Goal: Task Accomplishment & Management: Use online tool/utility

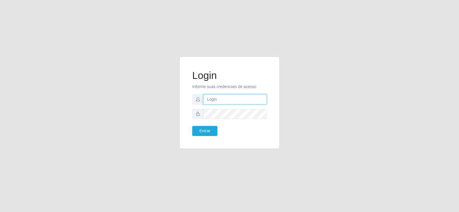
type input "[EMAIL_ADDRESS][DOMAIN_NAME]"
click at [246, 101] on input "[EMAIL_ADDRESS][DOMAIN_NAME]" at bounding box center [234, 99] width 63 height 10
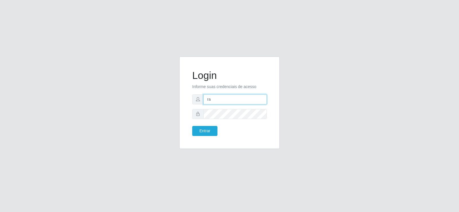
type input "r"
type input "R"
type input "raizasup@iwof"
click at [204, 131] on button "Entrar" at bounding box center [204, 131] width 25 height 10
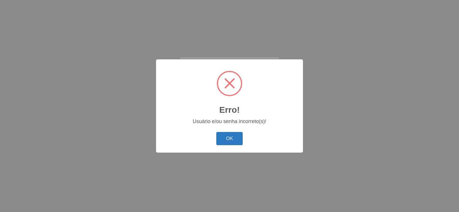
click at [233, 133] on button "OK" at bounding box center [229, 138] width 27 height 13
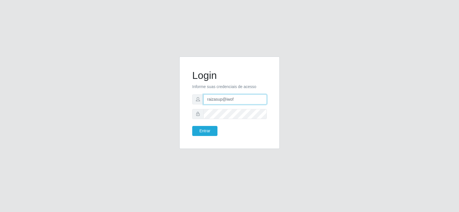
click at [236, 99] on input "raizasup@iwof" at bounding box center [234, 99] width 63 height 10
click at [234, 102] on input "[EMAIL_ADDRESS][DOMAIN_NAME]" at bounding box center [234, 99] width 63 height 10
click at [234, 102] on input "@gmail.com" at bounding box center [234, 99] width 63 height 10
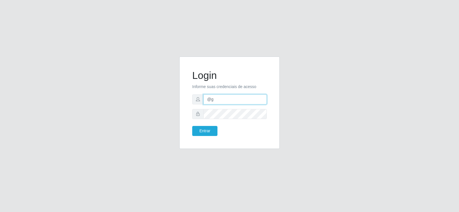
type input "@"
type input "raizasup@iwof"
click at [207, 130] on button "Entrar" at bounding box center [204, 131] width 25 height 10
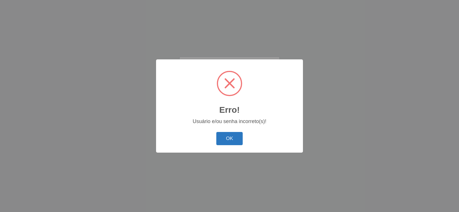
click at [225, 137] on button "OK" at bounding box center [229, 138] width 27 height 13
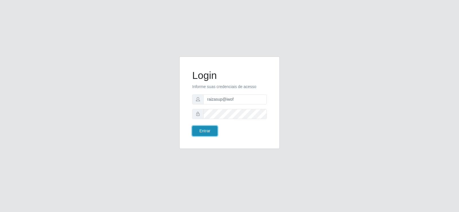
click at [207, 132] on button "Entrar" at bounding box center [204, 131] width 25 height 10
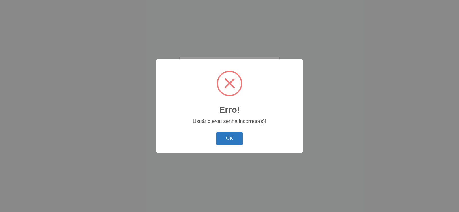
click at [230, 137] on button "OK" at bounding box center [229, 138] width 27 height 13
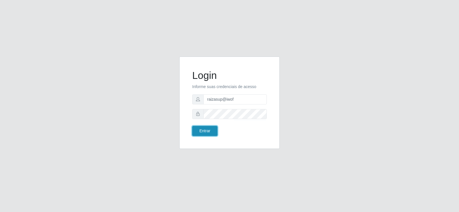
click at [199, 132] on button "Entrar" at bounding box center [204, 131] width 25 height 10
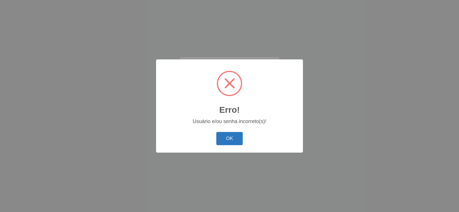
click at [234, 136] on button "OK" at bounding box center [229, 138] width 27 height 13
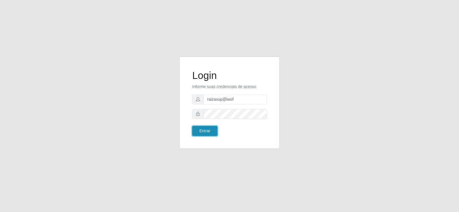
click at [205, 130] on button "Entrar" at bounding box center [204, 131] width 25 height 10
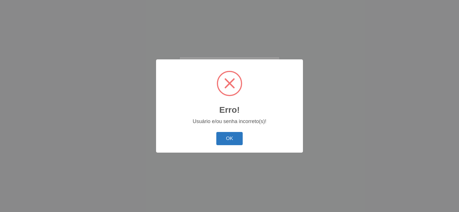
click at [227, 138] on button "OK" at bounding box center [229, 138] width 27 height 13
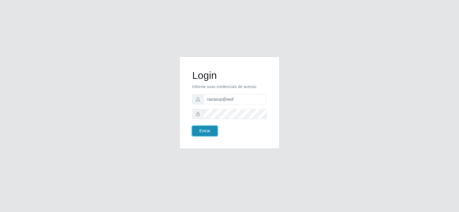
click at [212, 130] on button "Entrar" at bounding box center [204, 131] width 25 height 10
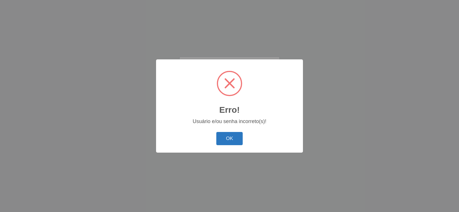
click at [222, 137] on button "OK" at bounding box center [229, 138] width 27 height 13
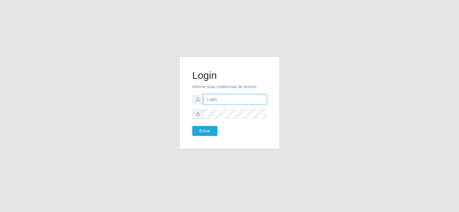
type input "[EMAIL_ADDRESS][DOMAIN_NAME]"
click at [259, 99] on input "[EMAIL_ADDRESS][DOMAIN_NAME]" at bounding box center [234, 99] width 63 height 10
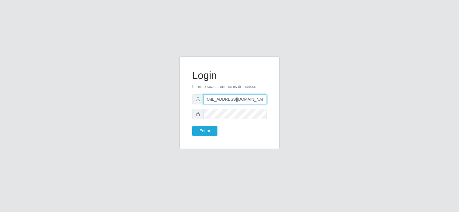
click at [259, 99] on input "[EMAIL_ADDRESS][DOMAIN_NAME]" at bounding box center [234, 99] width 63 height 10
type input "raizasup@iwof"
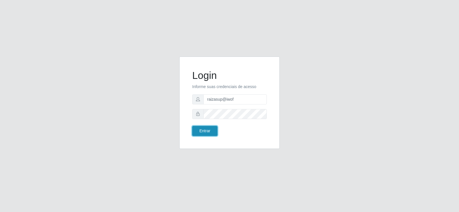
click at [208, 132] on button "Entrar" at bounding box center [204, 131] width 25 height 10
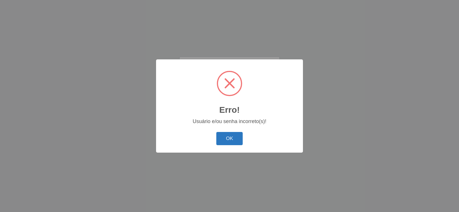
click at [223, 135] on button "OK" at bounding box center [229, 138] width 27 height 13
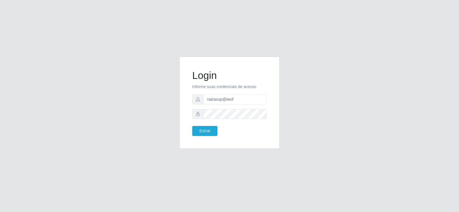
click at [196, 114] on icon at bounding box center [198, 114] width 4 height 4
click at [198, 114] on icon at bounding box center [198, 114] width 4 height 4
click at [197, 114] on icon at bounding box center [198, 114] width 4 height 4
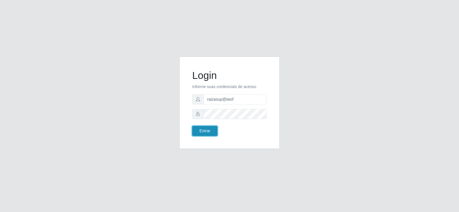
click at [204, 130] on button "Entrar" at bounding box center [204, 131] width 25 height 10
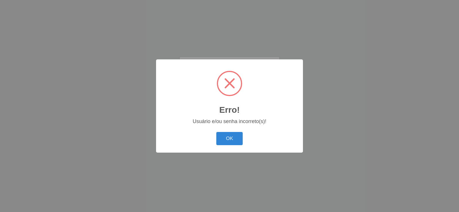
click at [236, 131] on div "OK Cancel" at bounding box center [229, 138] width 135 height 16
drag, startPoint x: 229, startPoint y: 138, endPoint x: 158, endPoint y: 39, distance: 122.1
click at [229, 138] on button "OK" at bounding box center [229, 138] width 27 height 13
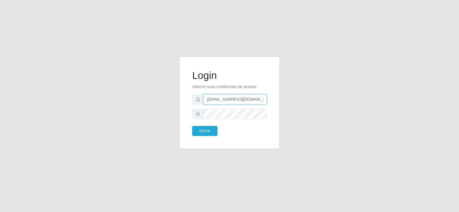
drag, startPoint x: 216, startPoint y: 103, endPoint x: 201, endPoint y: 103, distance: 15.8
click at [201, 103] on div "[EMAIL_ADDRESS][DOMAIN_NAME]" at bounding box center [229, 99] width 75 height 10
type input "[EMAIL_ADDRESS][DOMAIN_NAME]"
drag, startPoint x: 245, startPoint y: 97, endPoint x: 186, endPoint y: 95, distance: 59.1
click at [186, 96] on div "Login Informe suas credenciais de acesso [EMAIL_ADDRESS][DOMAIN_NAME] Entrar" at bounding box center [229, 103] width 86 height 78
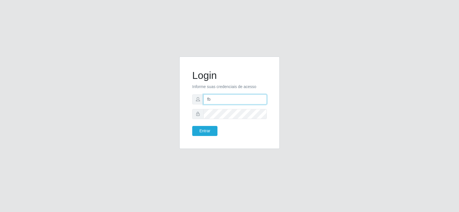
type input "[EMAIL_ADDRESS][DOMAIN_NAME]"
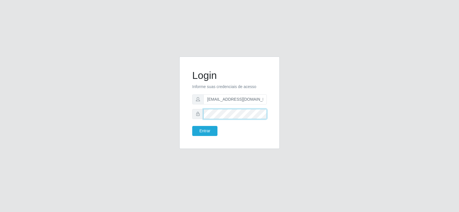
click at [184, 117] on div "Login Informe suas credenciais de acesso [EMAIL_ADDRESS][DOMAIN_NAME] Entrar" at bounding box center [229, 102] width 100 height 92
click at [201, 132] on button "Entrar" at bounding box center [204, 131] width 25 height 10
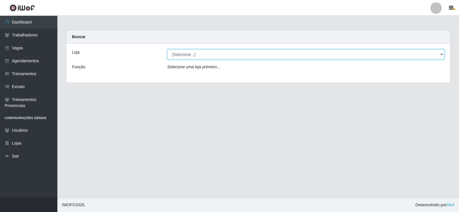
click at [200, 54] on select "[Selecione...] Supermercado Tadeu - [GEOGRAPHIC_DATA]" at bounding box center [305, 54] width 277 height 10
select select "195"
click at [167, 49] on select "[Selecione...] Supermercado Tadeu - [GEOGRAPHIC_DATA]" at bounding box center [305, 54] width 277 height 10
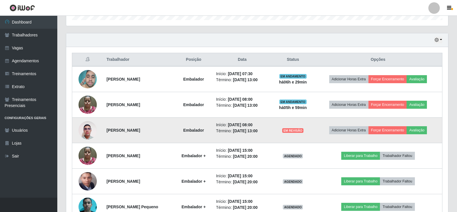
scroll to position [201, 0]
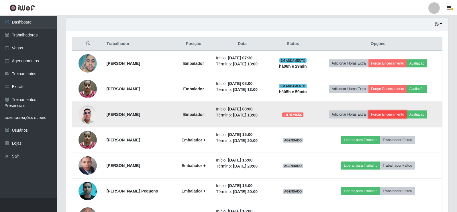
click at [383, 115] on button "Forçar Encerramento" at bounding box center [388, 114] width 38 height 8
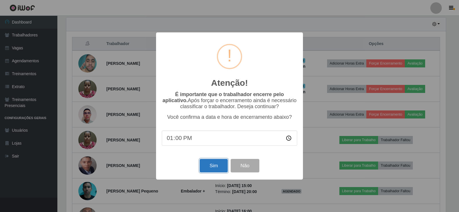
click at [210, 167] on button "Sim" at bounding box center [213, 165] width 28 height 13
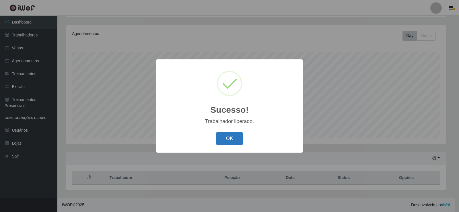
click at [230, 134] on button "OK" at bounding box center [229, 138] width 27 height 13
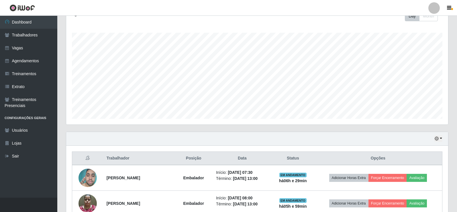
scroll to position [210, 0]
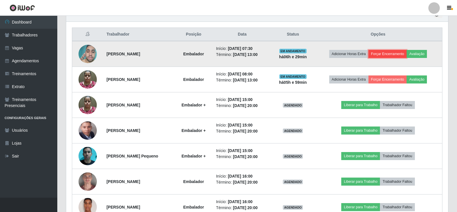
click at [391, 53] on button "Forçar Encerramento" at bounding box center [388, 54] width 38 height 8
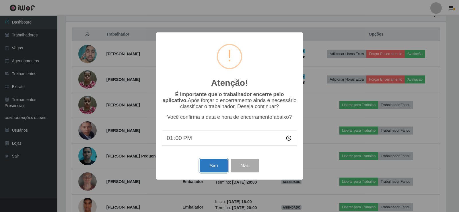
click at [217, 164] on button "Sim" at bounding box center [213, 165] width 28 height 13
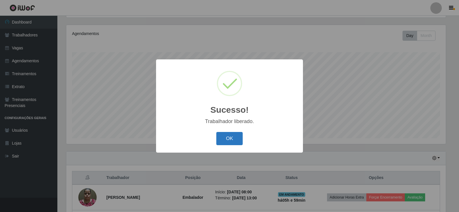
click at [229, 135] on button "OK" at bounding box center [229, 138] width 27 height 13
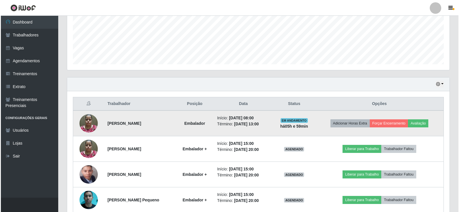
scroll to position [153, 0]
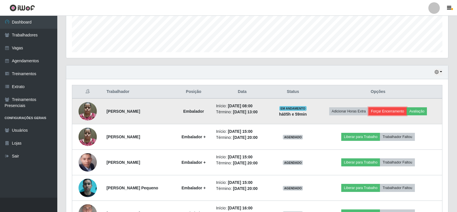
click at [391, 108] on button "Forçar Encerramento" at bounding box center [388, 111] width 38 height 8
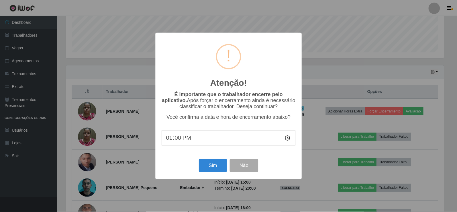
scroll to position [119, 379]
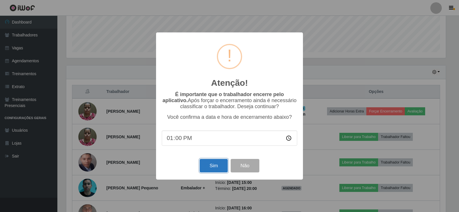
click at [215, 164] on button "Sim" at bounding box center [213, 165] width 28 height 13
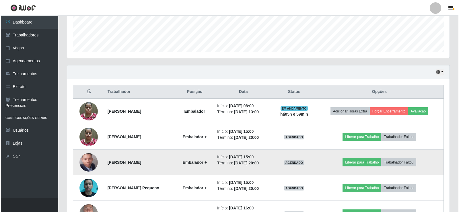
scroll to position [0, 0]
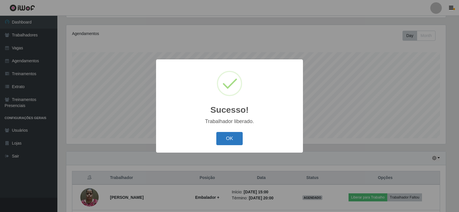
click at [232, 138] on button "OK" at bounding box center [229, 138] width 27 height 13
